Goal: Information Seeking & Learning: Learn about a topic

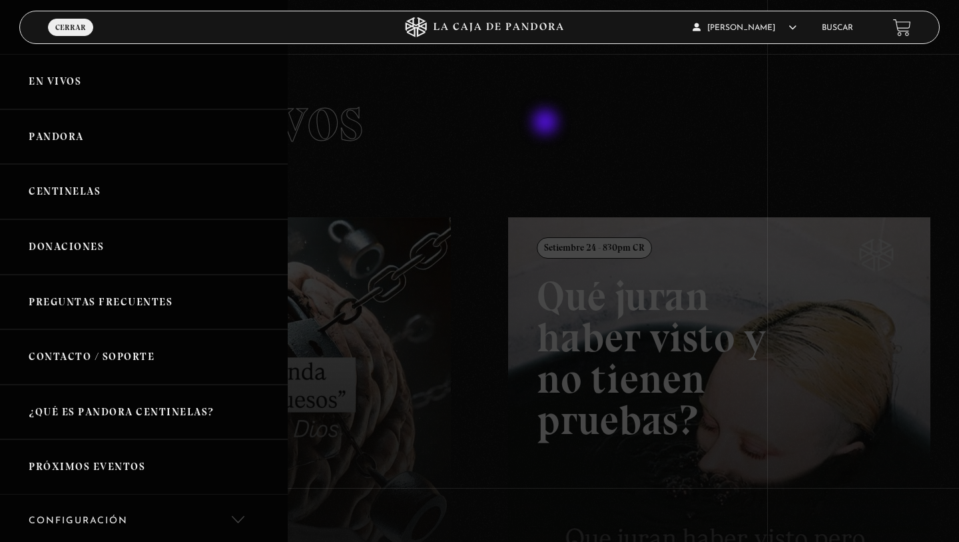
scroll to position [175, 0]
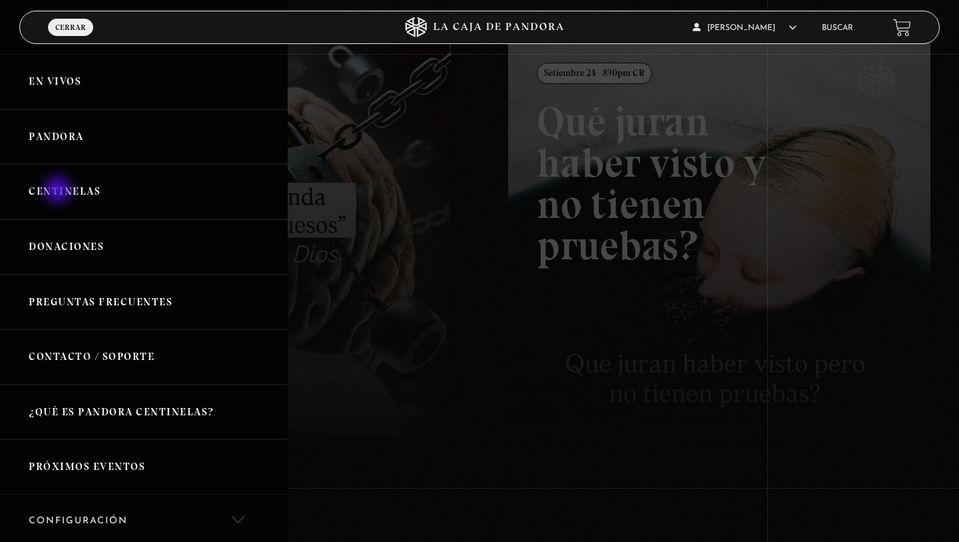
click at [59, 191] on link "Centinelas" at bounding box center [144, 191] width 288 height 55
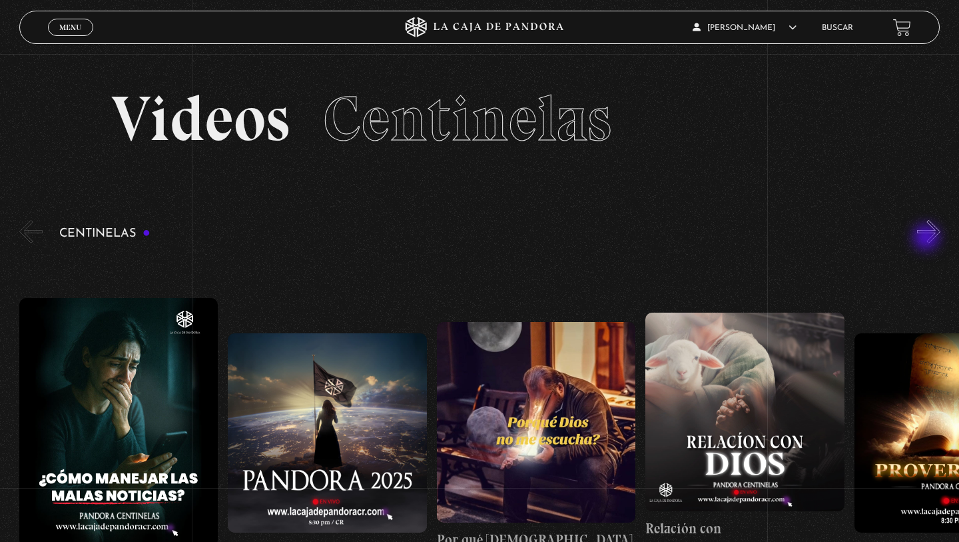
click at [928, 238] on button "»" at bounding box center [928, 231] width 23 height 23
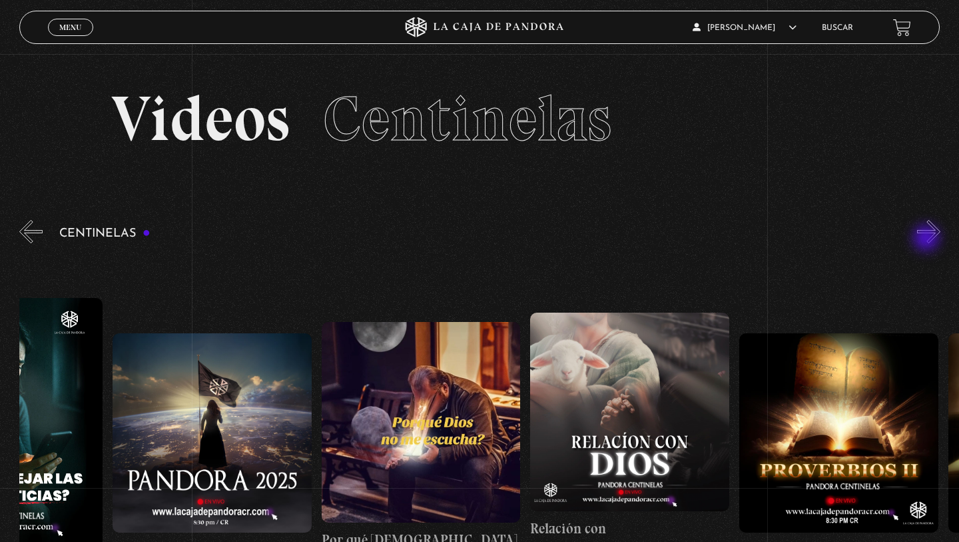
click at [928, 239] on button "»" at bounding box center [928, 231] width 23 height 23
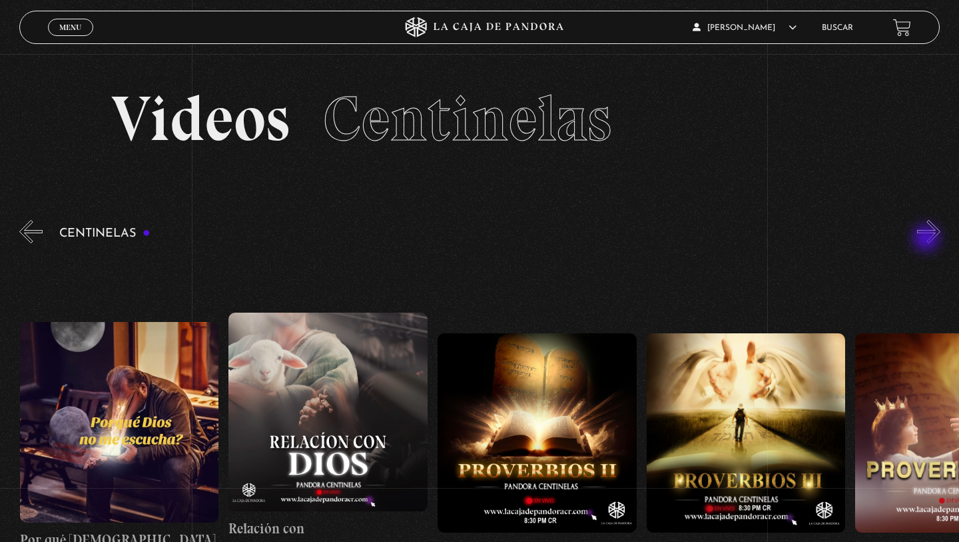
click at [928, 239] on button "»" at bounding box center [928, 231] width 23 height 23
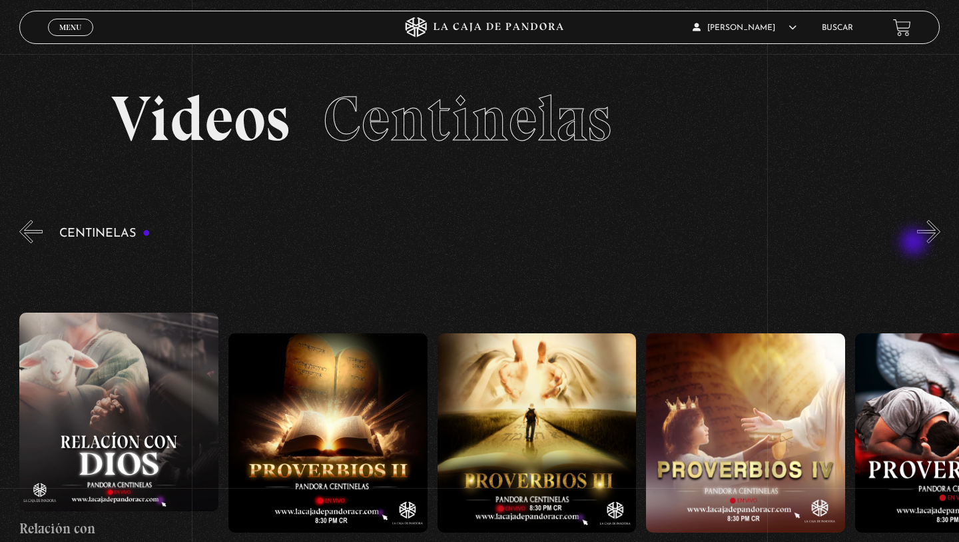
click at [915, 243] on div "Centinelas" at bounding box center [489, 428] width 940 height 422
click at [553, 402] on figure at bounding box center [537, 432] width 199 height 199
click at [553, 401] on figure at bounding box center [537, 432] width 199 height 199
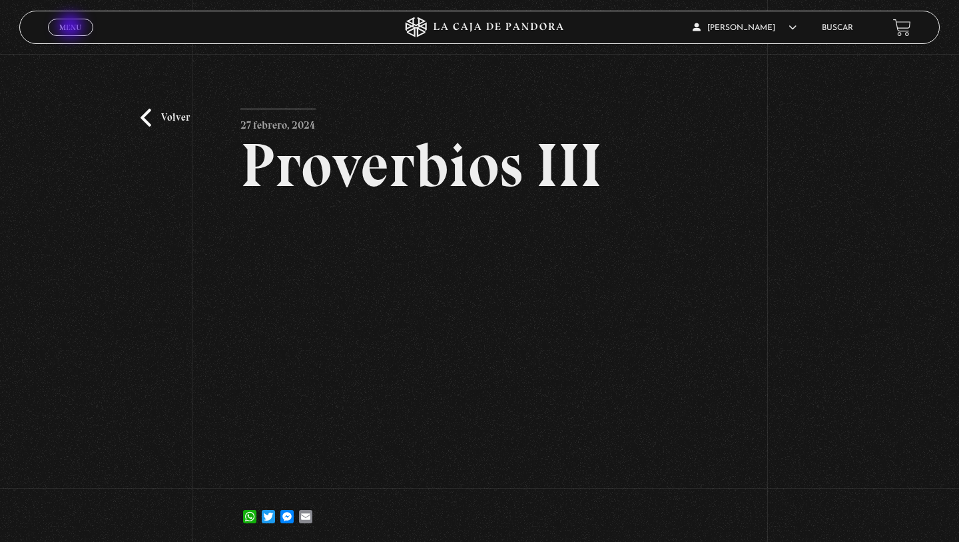
click at [72, 27] on span "Menu" at bounding box center [70, 27] width 22 height 8
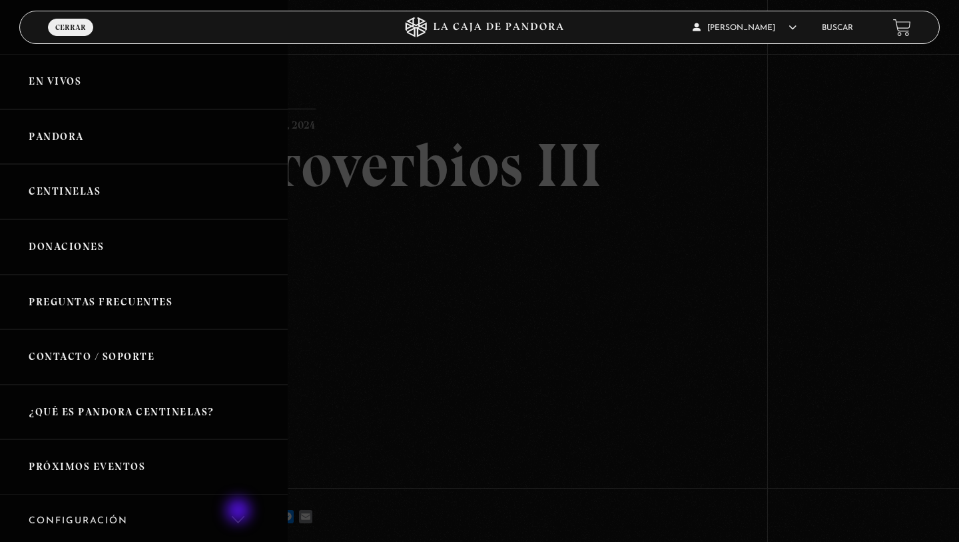
click at [239, 511] on link "Configuración" at bounding box center [144, 521] width 288 height 54
click at [516, 272] on div at bounding box center [479, 271] width 959 height 542
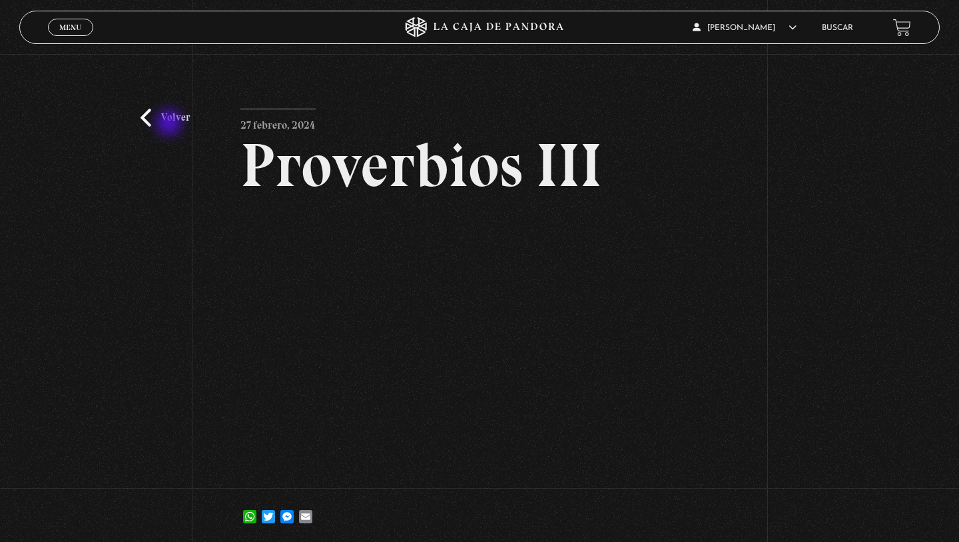
click at [173, 125] on link "Volver" at bounding box center [165, 118] width 49 height 18
click at [145, 115] on link "Volver" at bounding box center [165, 118] width 49 height 18
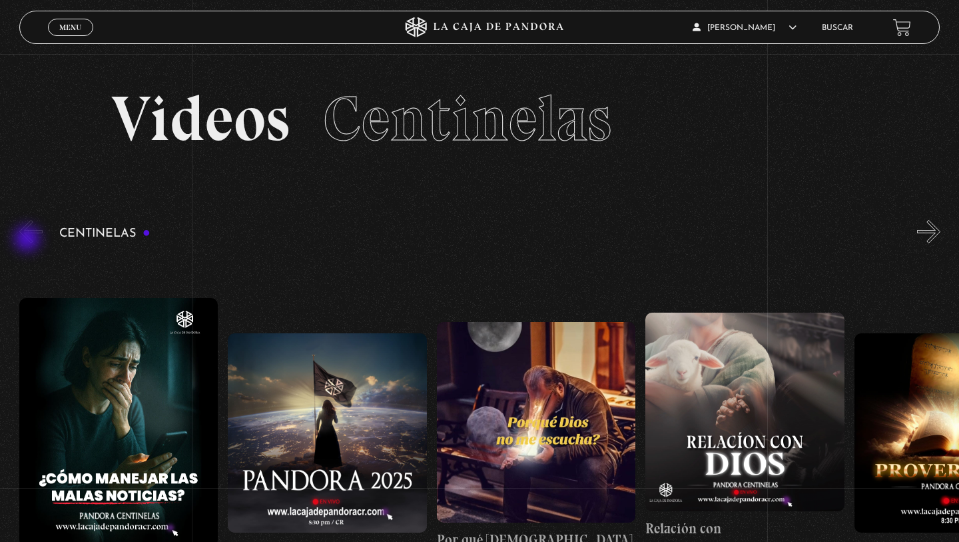
click at [29, 240] on button "«" at bounding box center [30, 231] width 23 height 23
click at [931, 238] on button "»" at bounding box center [928, 231] width 23 height 23
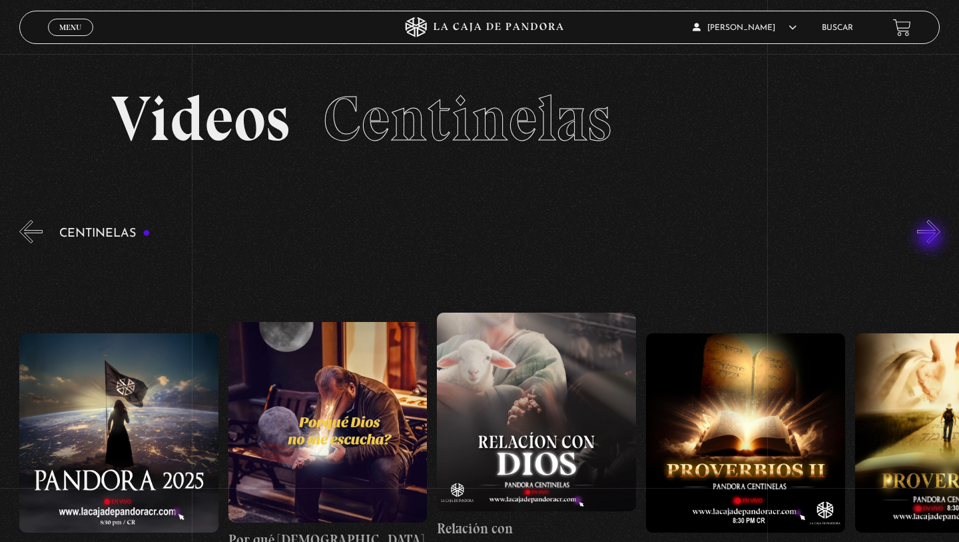
click at [931, 238] on button "»" at bounding box center [928, 231] width 23 height 23
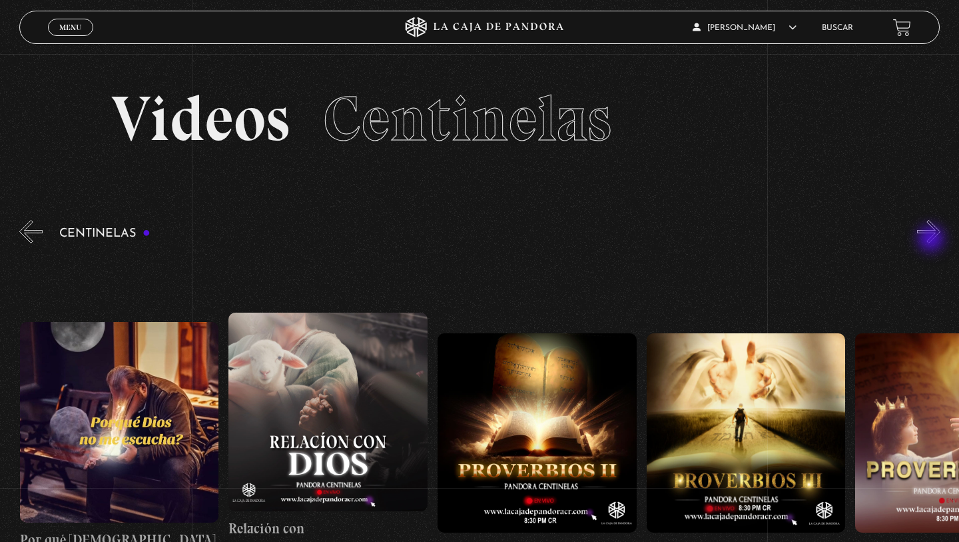
scroll to position [0, 418]
click at [835, 30] on link "Buscar" at bounding box center [837, 28] width 31 height 8
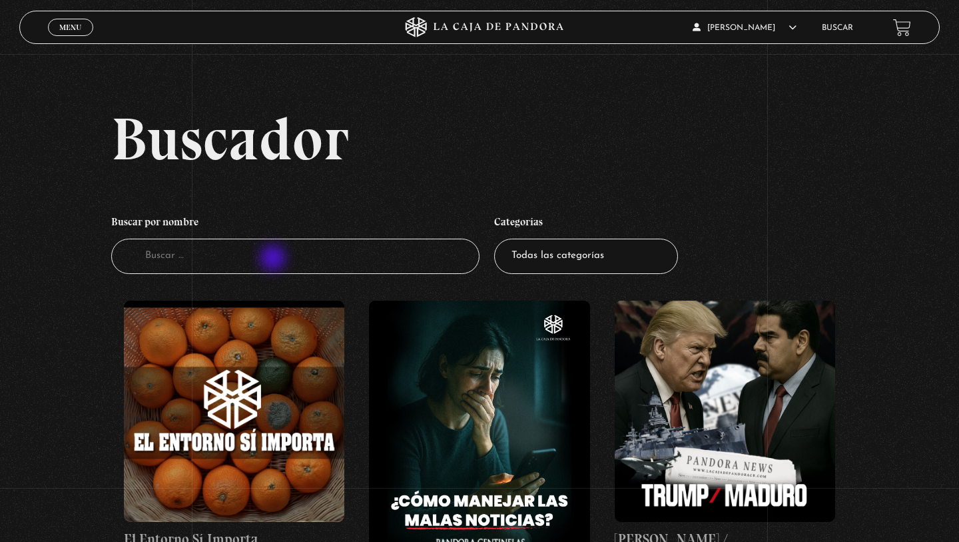
click at [274, 259] on input "Buscador" at bounding box center [295, 255] width 368 height 35
type input "como leer la [DEMOGRAPHIC_DATA]"
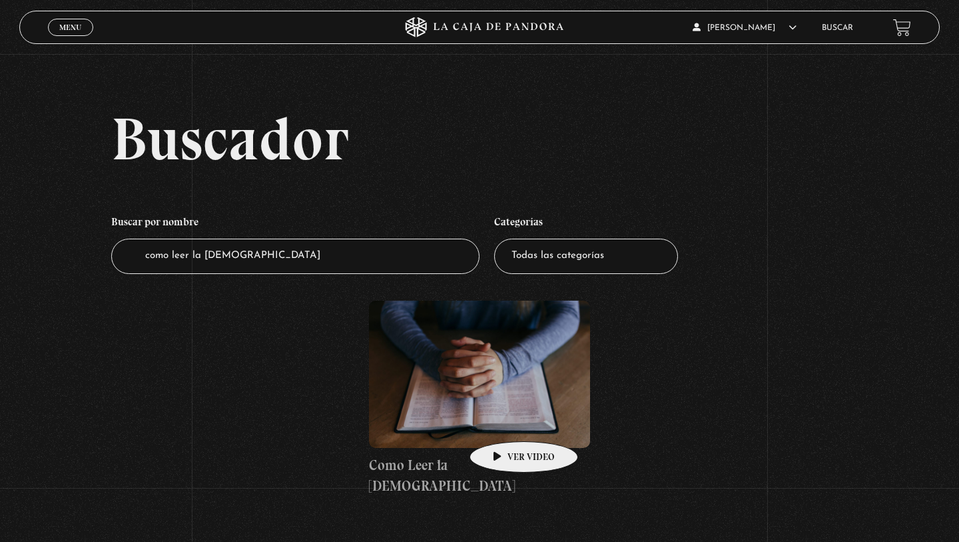
click at [503, 421] on figure at bounding box center [479, 373] width 221 height 147
